Goal: Task Accomplishment & Management: Manage account settings

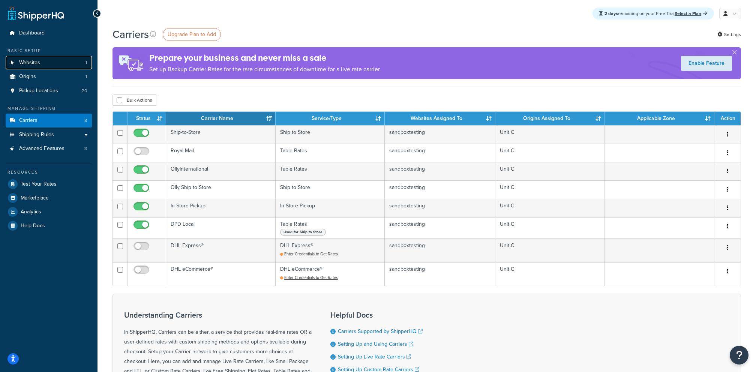
click at [51, 66] on link "Websites 1" at bounding box center [49, 63] width 86 height 14
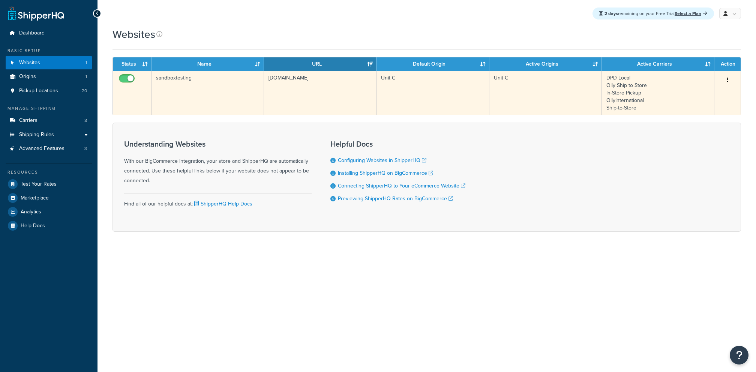
click at [271, 103] on td "sandboxtesting.mybigcommerce.com" at bounding box center [320, 93] width 113 height 44
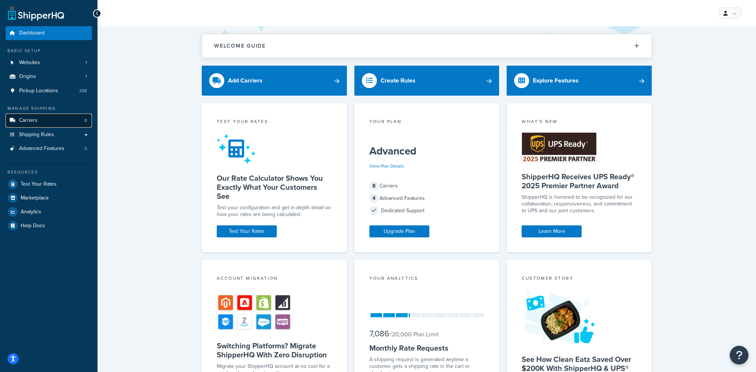
click at [46, 120] on link "Carriers 8" at bounding box center [49, 121] width 86 height 14
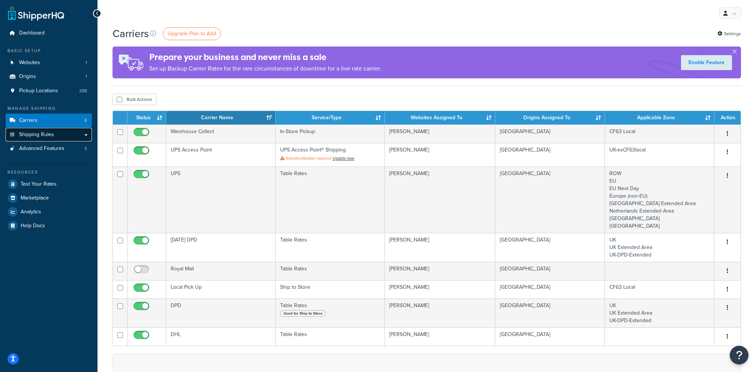
click at [59, 128] on link "Shipping Rules" at bounding box center [49, 135] width 86 height 14
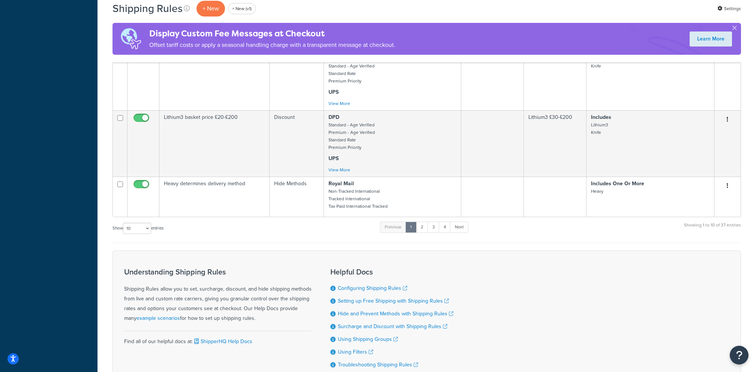
scroll to position [383, 0]
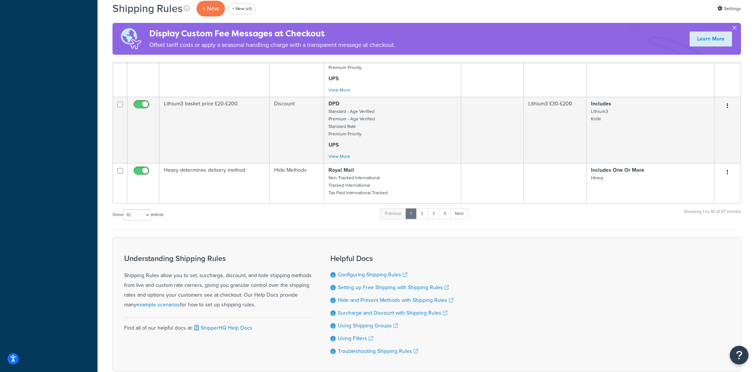
click at [142, 220] on div "Show 10 15 25 50 100 1000 entries" at bounding box center [138, 216] width 51 height 16
click at [142, 215] on select "10 15 25 50 100 1000" at bounding box center [137, 214] width 28 height 11
select select "1000"
click at [124, 209] on select "10 15 25 50 100 1000" at bounding box center [137, 214] width 28 height 11
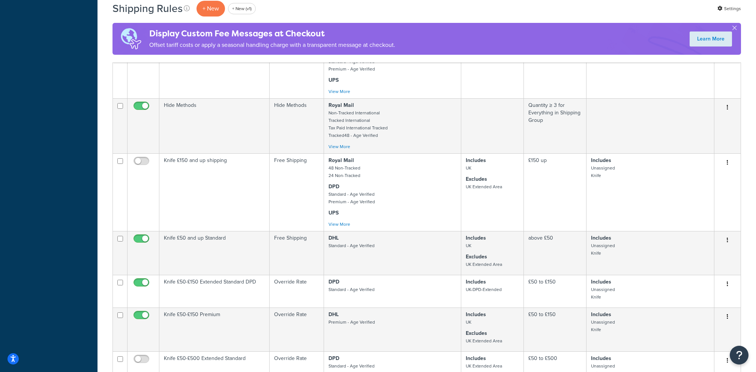
scroll to position [963, 0]
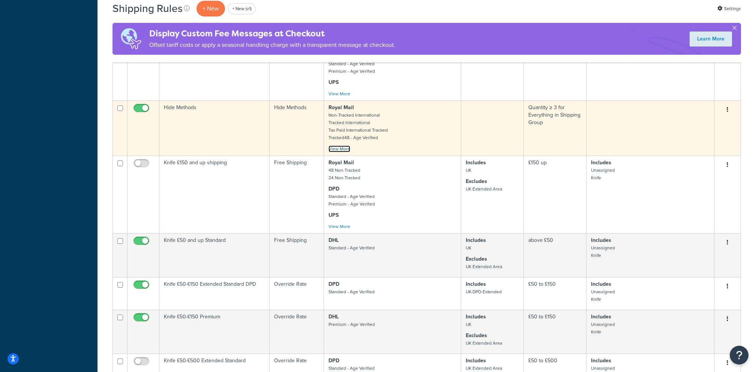
click at [347, 146] on link "View More" at bounding box center [340, 149] width 22 height 7
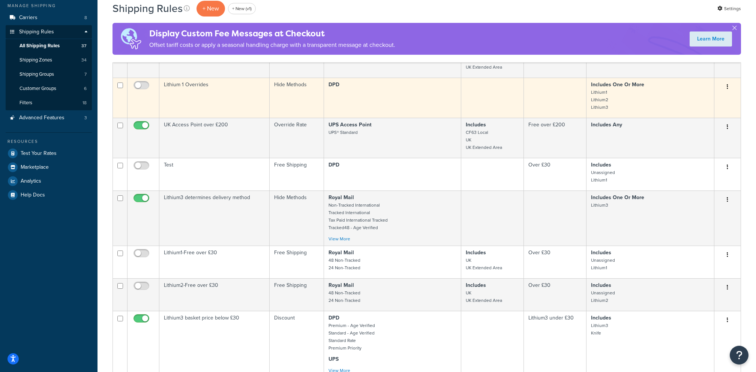
scroll to position [108, 0]
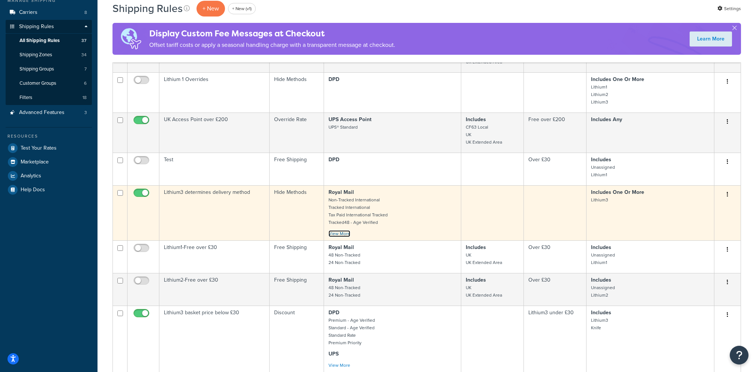
click at [338, 230] on link "View More" at bounding box center [340, 233] width 22 height 7
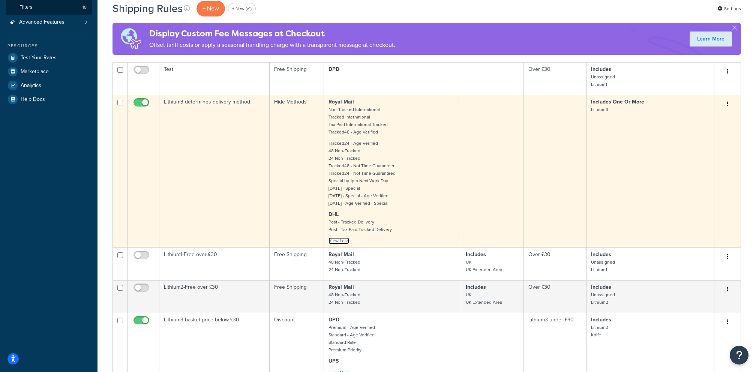
scroll to position [0, 0]
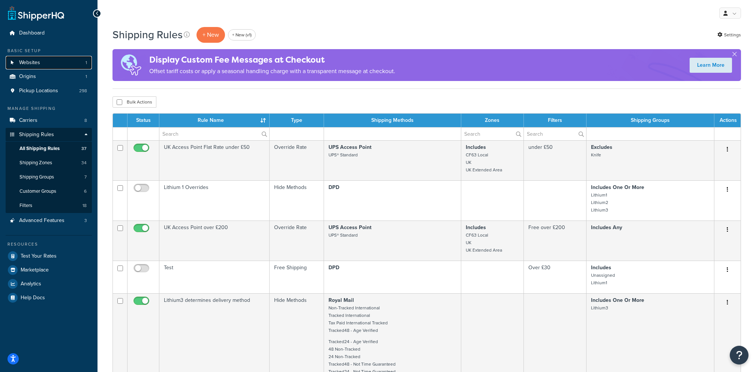
click at [57, 56] on link "Websites 1" at bounding box center [49, 63] width 86 height 14
click at [56, 250] on link "Test Your Rates" at bounding box center [49, 257] width 86 height 14
click at [196, 131] on input "text" at bounding box center [214, 134] width 110 height 13
paste input "Knife determines delivery method"
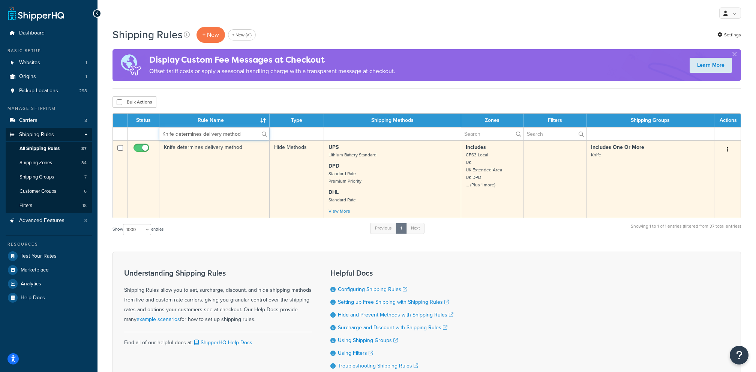
type input "Knife determines delivery method"
click at [251, 200] on td "Knife determines delivery method" at bounding box center [214, 179] width 110 height 78
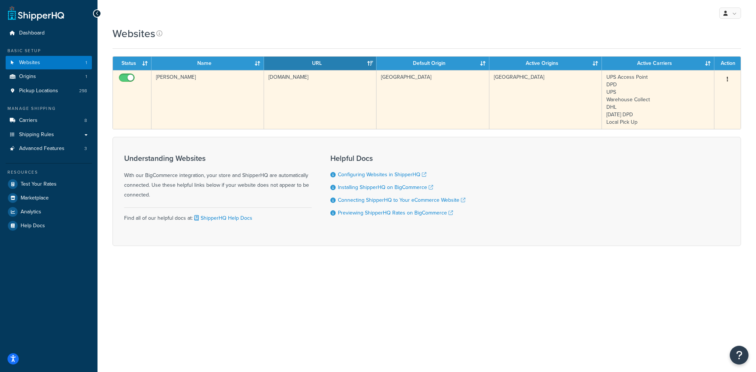
click at [311, 99] on td "[DOMAIN_NAME]" at bounding box center [320, 99] width 113 height 59
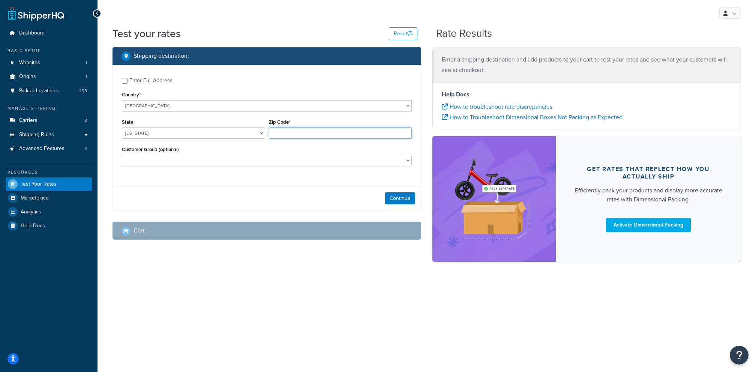
click at [323, 137] on input "Zip Code*" at bounding box center [340, 133] width 143 height 11
paste input "CF61 1TL"
type input "CF61 1TL"
click at [223, 106] on select "United States United Kingdom Afghanistan Åland Islands Albania Algeria American…" at bounding box center [267, 105] width 290 height 11
select select "GB"
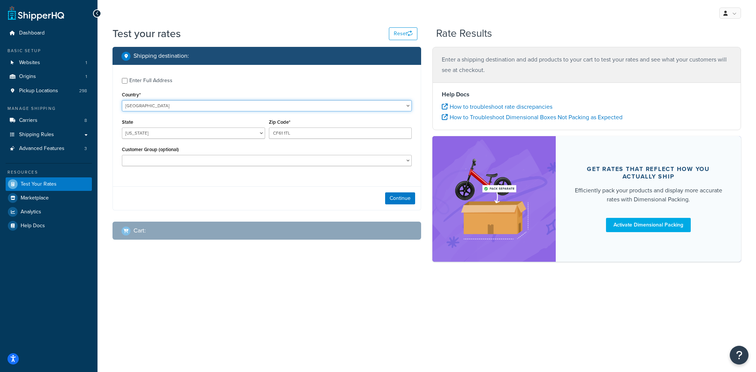
click at [122, 100] on select "United States United Kingdom Afghanistan Åland Islands Albania Algeria American…" at bounding box center [267, 105] width 290 height 11
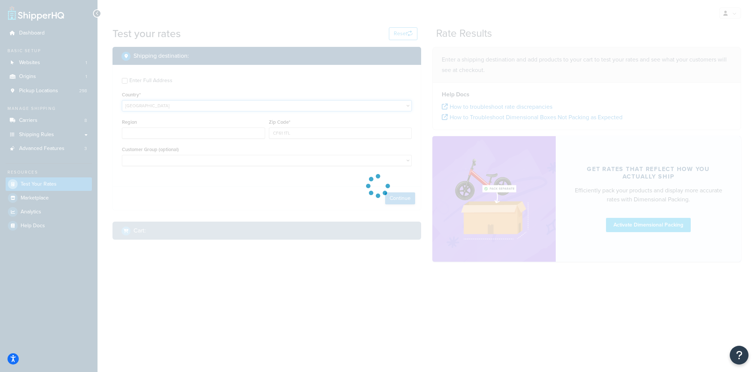
type input "AL"
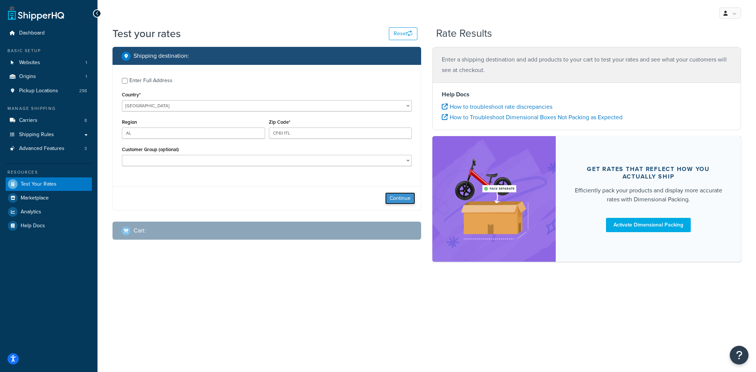
click at [385, 195] on button "Continue" at bounding box center [400, 198] width 30 height 12
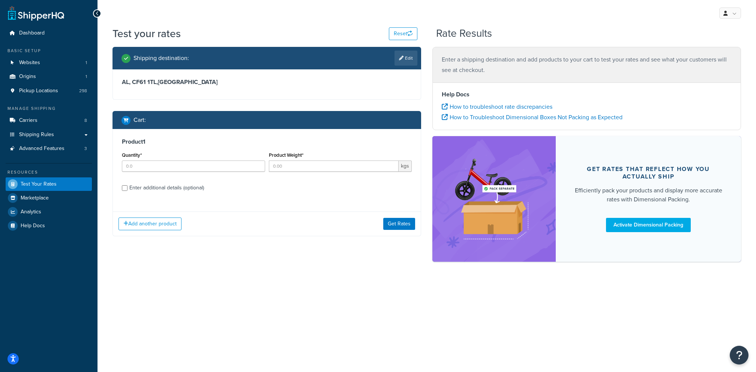
click at [184, 184] on div "Enter additional details (optional)" at bounding box center [166, 188] width 75 height 11
click at [128, 185] on input "Enter additional details (optional)" at bounding box center [125, 188] width 6 height 6
checkbox input "true"
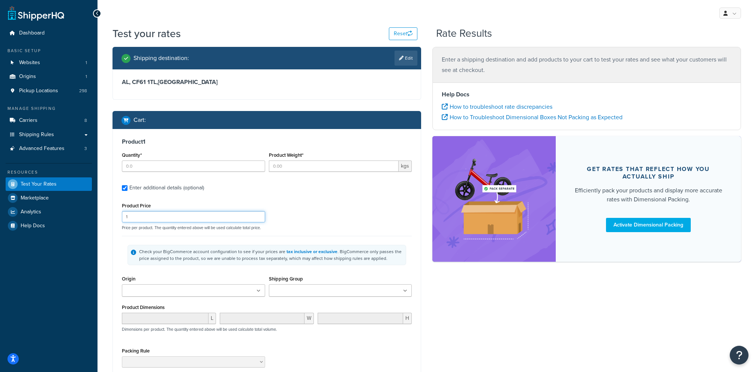
click at [232, 218] on input "1" at bounding box center [193, 216] width 143 height 11
type input "67.95"
click at [289, 168] on input "Product Weight*" at bounding box center [334, 166] width 130 height 11
type input "0.3"
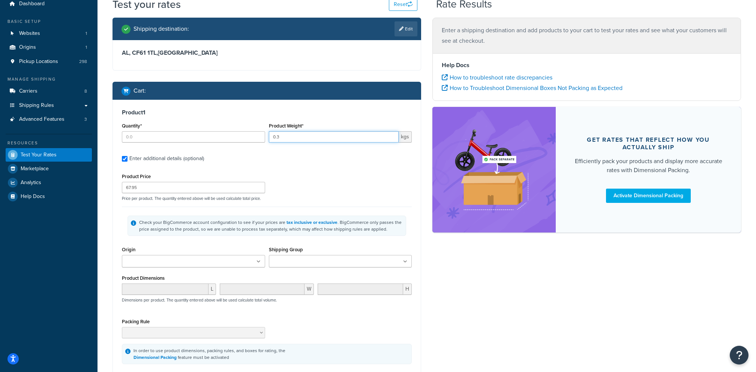
scroll to position [78, 0]
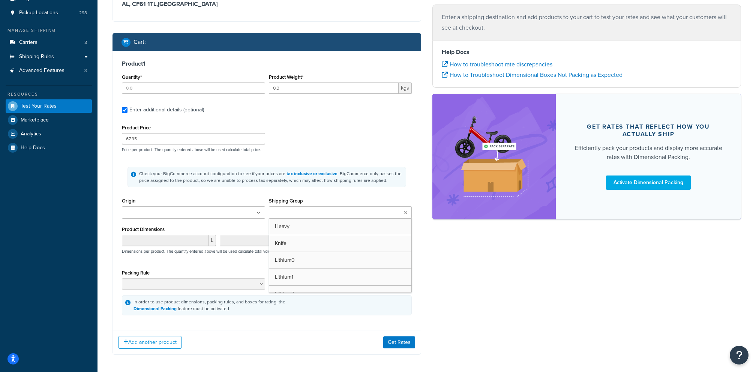
click at [293, 212] on input "Shipping Group" at bounding box center [304, 213] width 66 height 8
type input "knife"
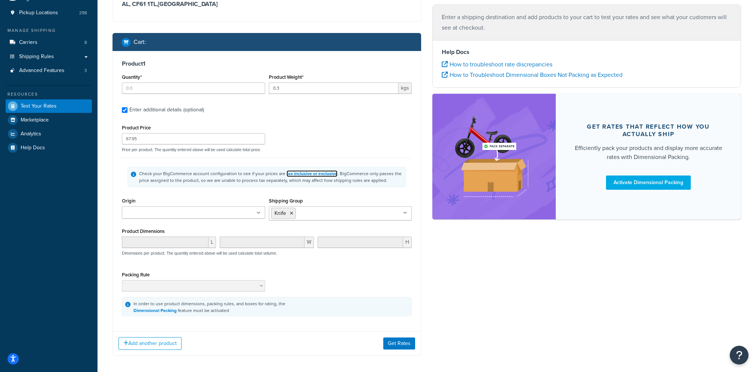
click at [292, 175] on link "tax inclusive or exclusive" at bounding box center [312, 173] width 51 height 7
click at [392, 342] on button "Get Rates" at bounding box center [399, 344] width 32 height 12
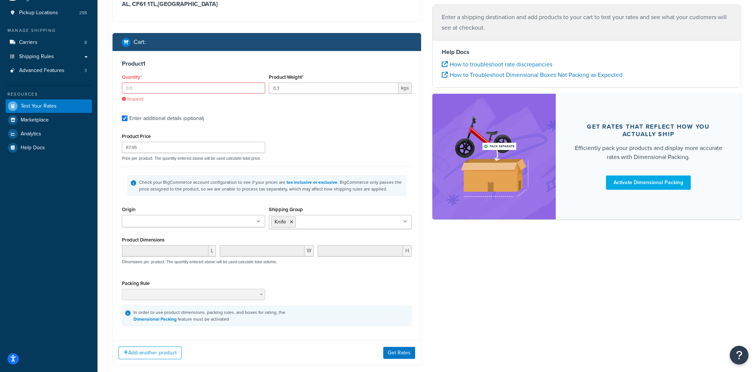
click at [170, 81] on div "Quantity* Required" at bounding box center [193, 87] width 143 height 30
click at [172, 85] on input "Quantity*" at bounding box center [193, 88] width 143 height 11
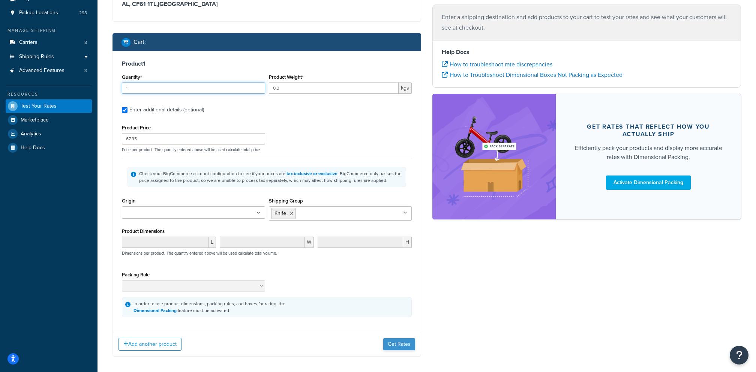
type input "1"
click at [412, 346] on button "Get Rates" at bounding box center [399, 344] width 32 height 12
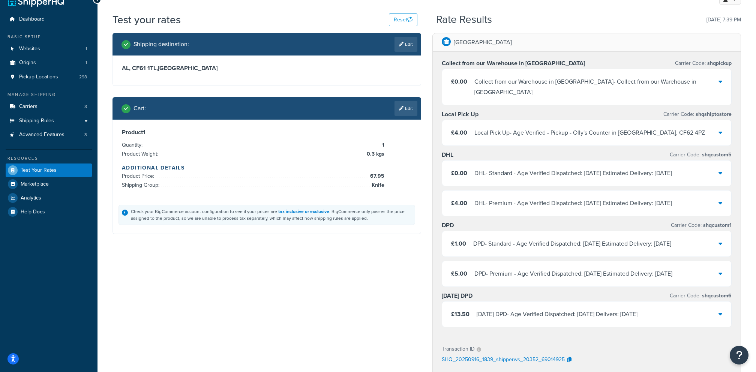
scroll to position [23, 0]
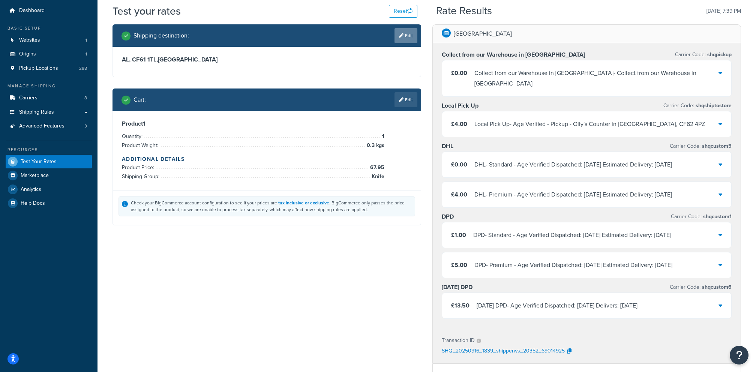
click at [402, 35] on icon at bounding box center [401, 35] width 5 height 5
select select "GB"
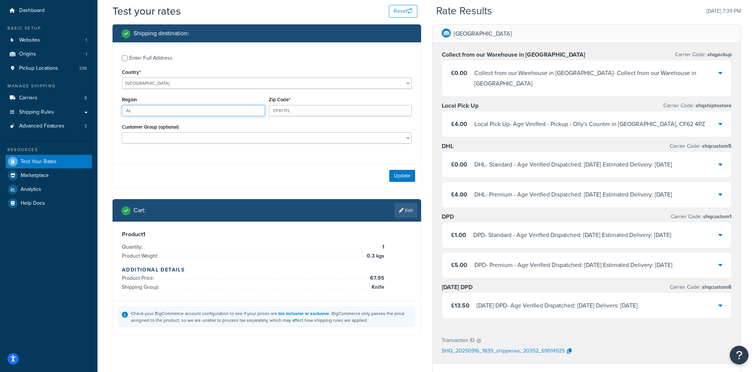
click at [162, 115] on input "AL" at bounding box center [193, 110] width 143 height 11
click at [141, 52] on label "Enter Full Address" at bounding box center [270, 57] width 283 height 12
click at [128, 56] on input "Enter Full Address" at bounding box center [125, 59] width 6 height 6
checkbox input "true"
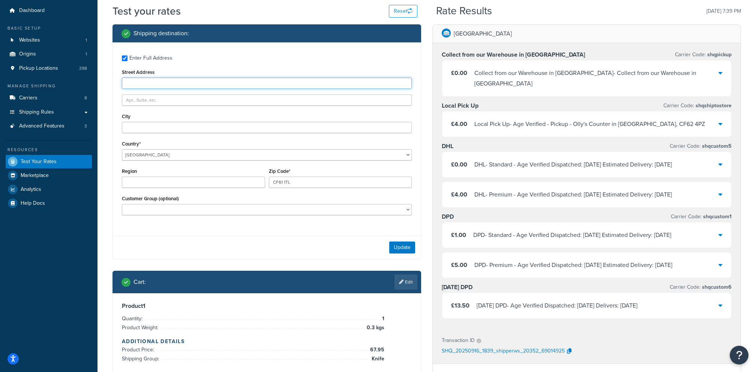
click at [146, 83] on input "Street Address" at bounding box center [267, 83] width 290 height 11
paste input "LLANTWIT MAJOR"
type input "LLANTWIT MAJOR"
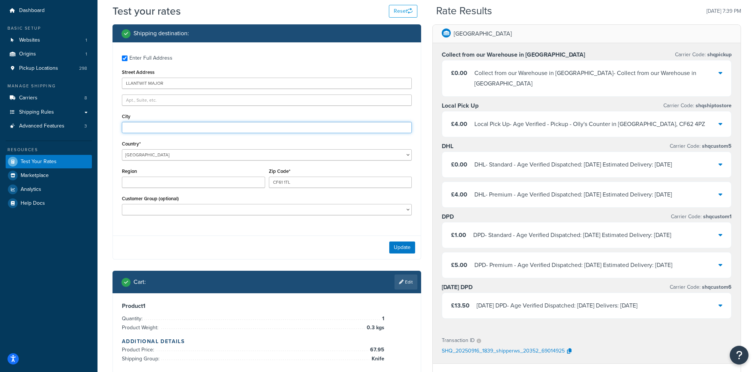
click at [166, 125] on input "City" at bounding box center [267, 127] width 290 height 11
paste input "LLANTWIT MAJOR"
type input "LLANTWIT MAJOR"
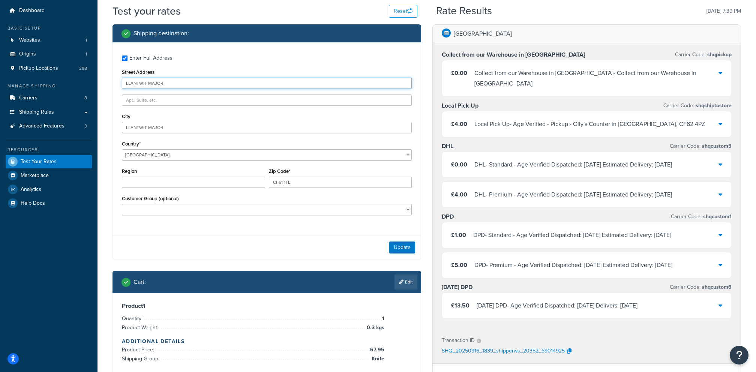
click at [221, 81] on input "LLANTWIT MAJOR" at bounding box center [267, 83] width 290 height 11
paste input "7 Tudor Place"
type input "7 Tudor Place"
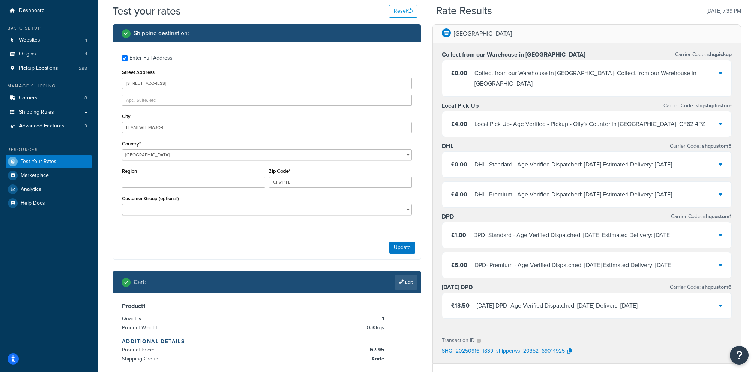
click at [184, 106] on div "Enter Full Address Street Address 7 Tudor Place City LLANTWIT MAJOR Country* Un…" at bounding box center [267, 136] width 308 height 188
click at [184, 103] on input "text" at bounding box center [267, 100] width 290 height 11
paste input "1 Windmill Estate, Wimborne Road"
type input "1 Windmill Estate, Wimborne Road"
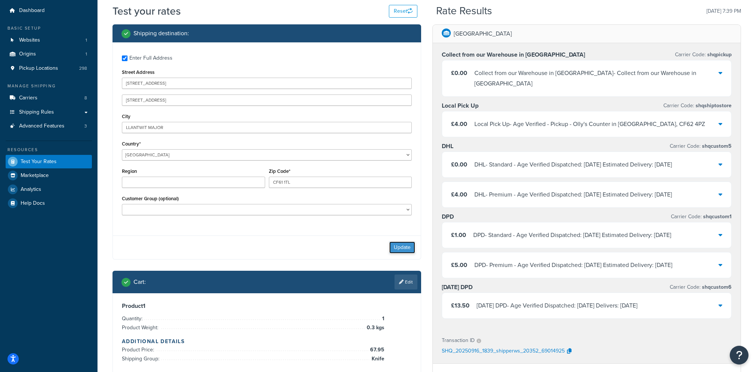
click at [404, 251] on button "Update" at bounding box center [402, 248] width 26 height 12
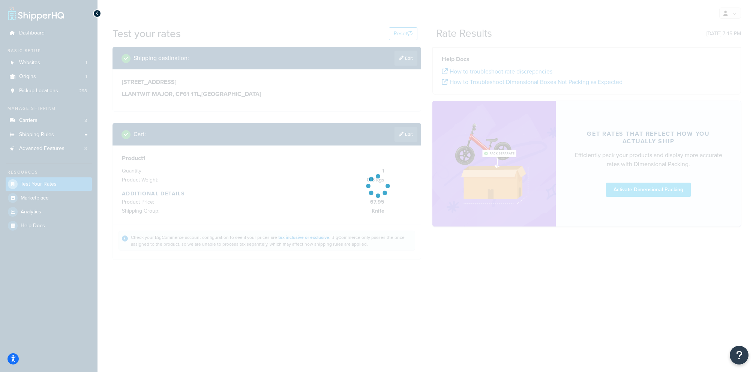
scroll to position [0, 0]
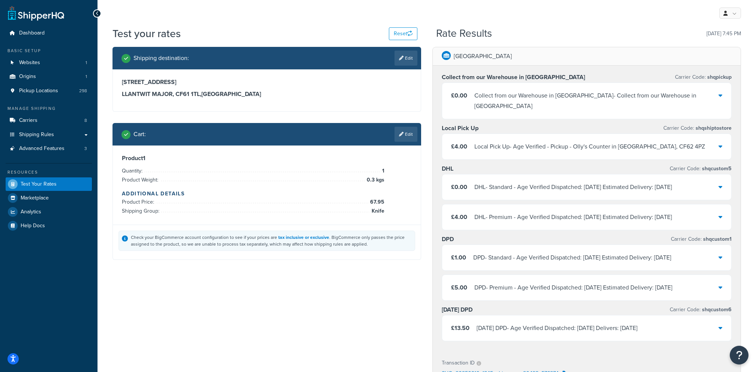
click at [566, 141] on div "Local Pick Up - Age Verified - Pickup - Olly's Counter in St Athan, CF62 4PZ" at bounding box center [590, 146] width 231 height 11
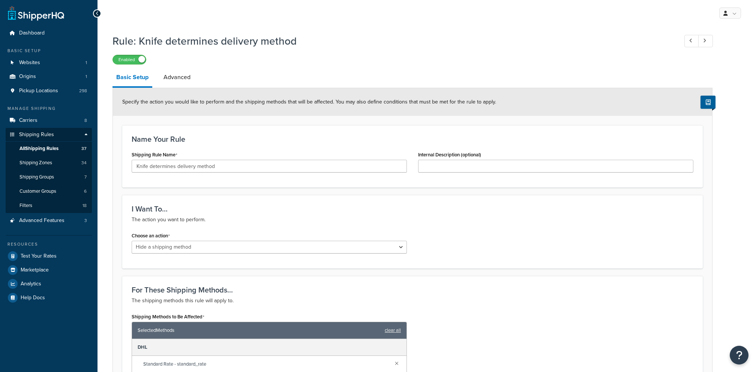
select select "HIDE"
click at [227, 165] on input "Knife determines delivery method" at bounding box center [269, 166] width 275 height 13
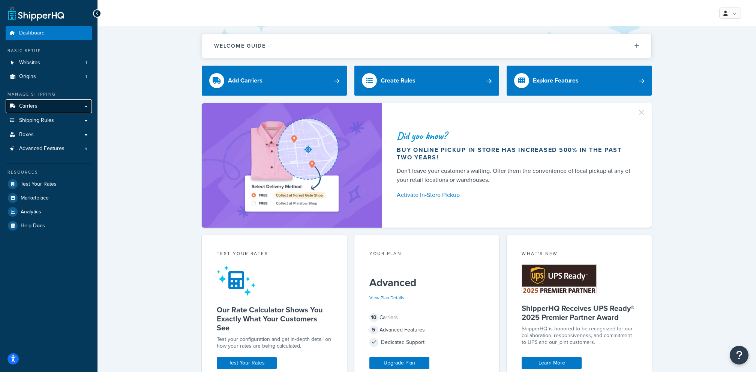
click at [64, 106] on link "Carriers" at bounding box center [49, 106] width 86 height 14
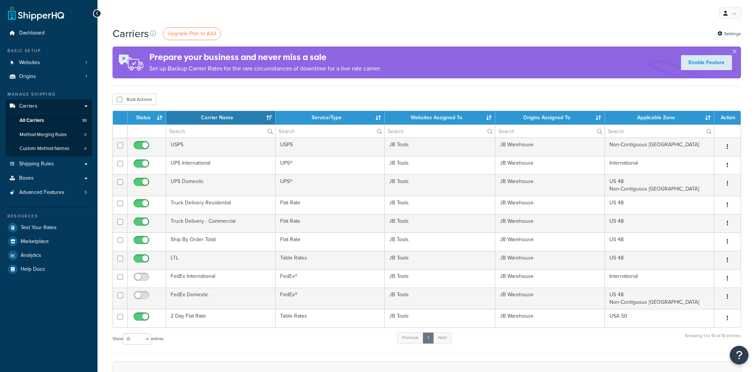
select select "15"
click at [68, 59] on link "Websites 1" at bounding box center [49, 63] width 86 height 14
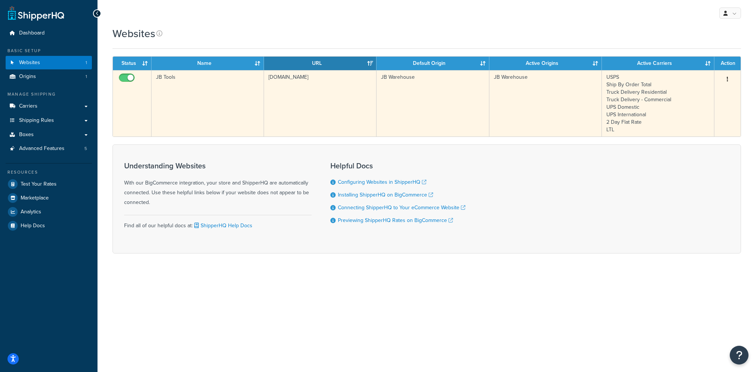
click at [197, 104] on td "JB Tools" at bounding box center [208, 103] width 113 height 66
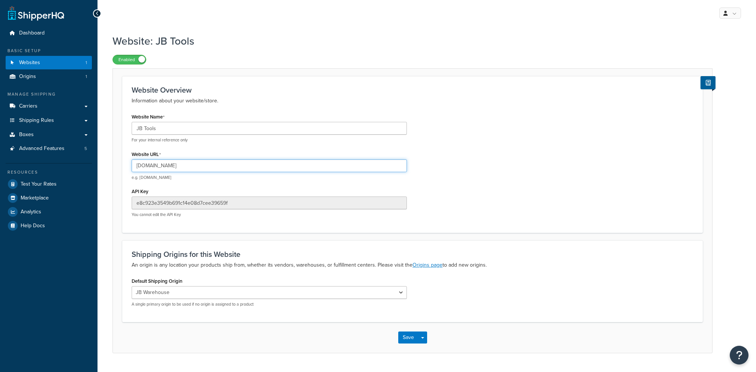
click at [212, 167] on input "jbtools.com" at bounding box center [269, 165] width 275 height 13
click at [218, 161] on input "jbtools.com" at bounding box center [269, 165] width 275 height 13
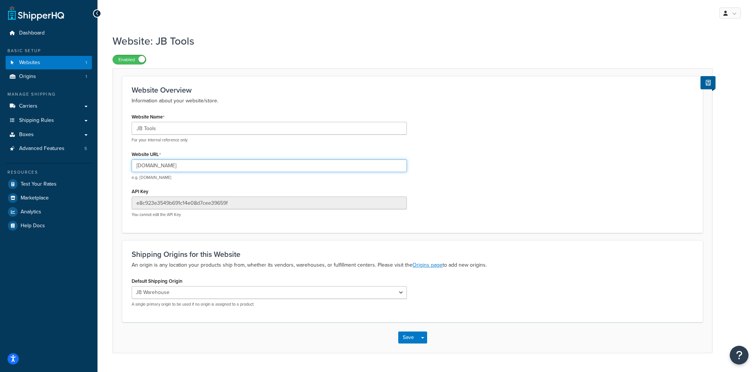
click at [218, 161] on input "jbtools.com" at bounding box center [269, 165] width 275 height 13
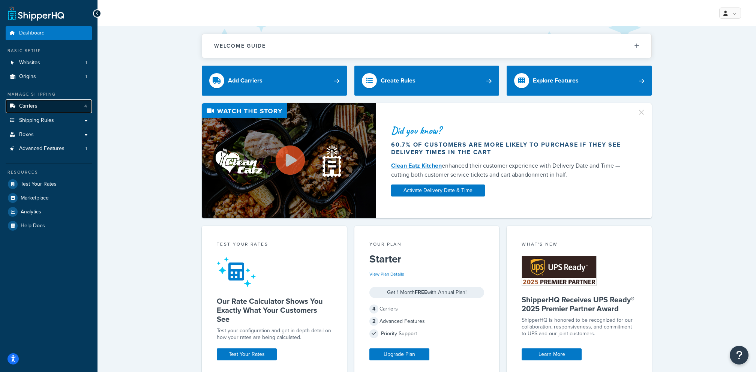
click at [78, 108] on link "Carriers 4" at bounding box center [49, 106] width 86 height 14
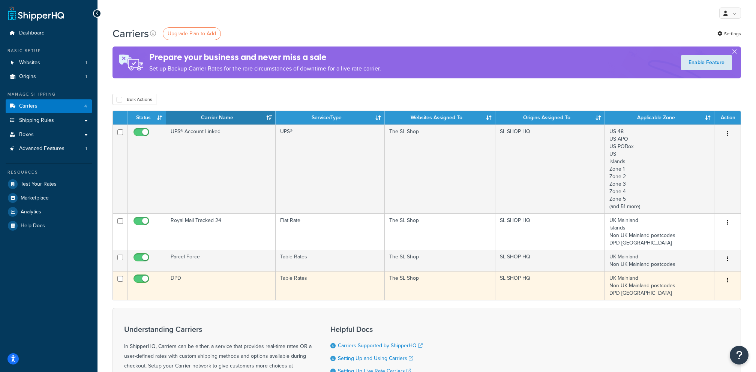
click at [253, 290] on td "DPD" at bounding box center [221, 285] width 110 height 29
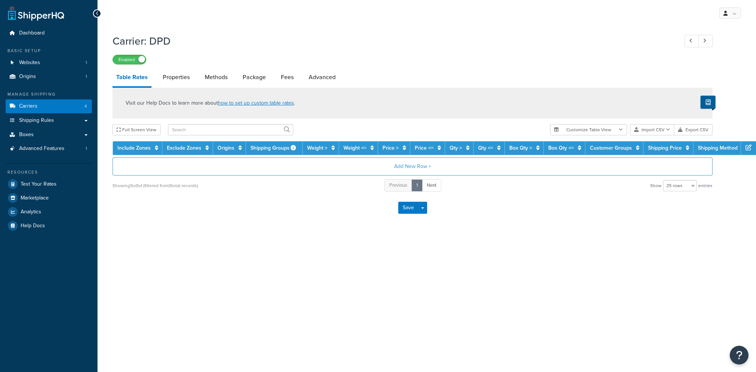
select select "25"
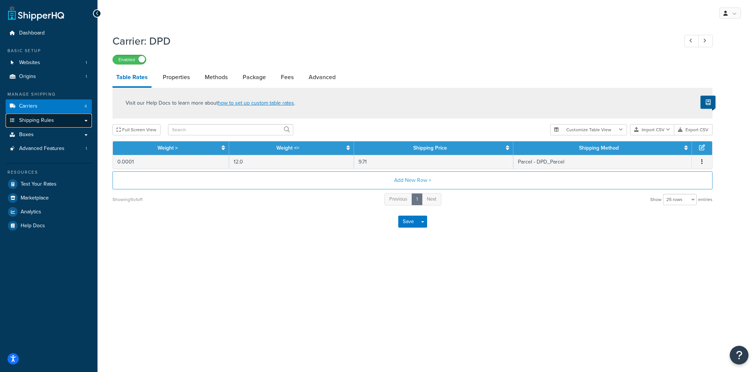
click at [57, 123] on link "Shipping Rules" at bounding box center [49, 121] width 86 height 14
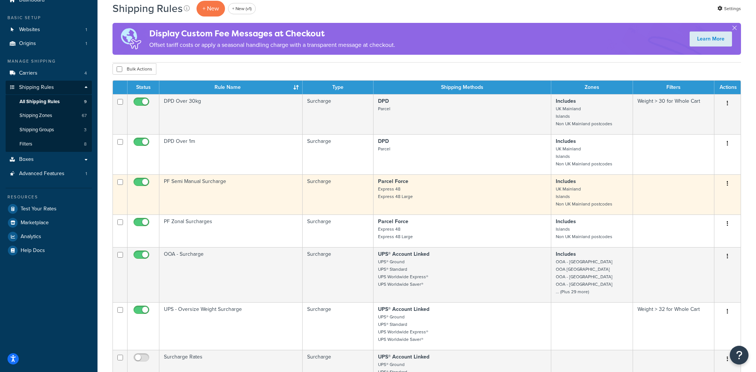
scroll to position [39, 0]
